Goal: Task Accomplishment & Management: Complete application form

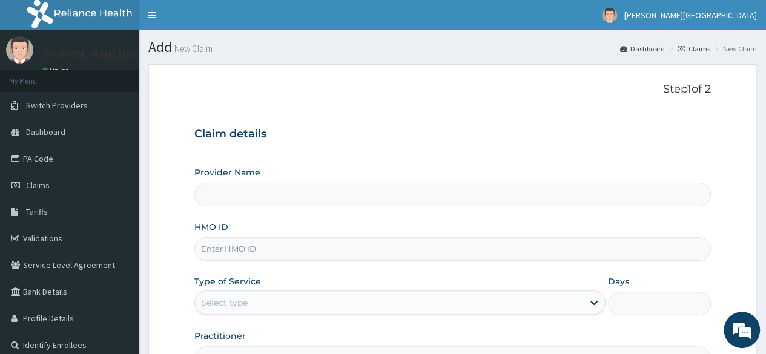
type input "[PERSON_NAME] PREMIERE HOSPITAL"
